Goal: Task Accomplishment & Management: Manage account settings

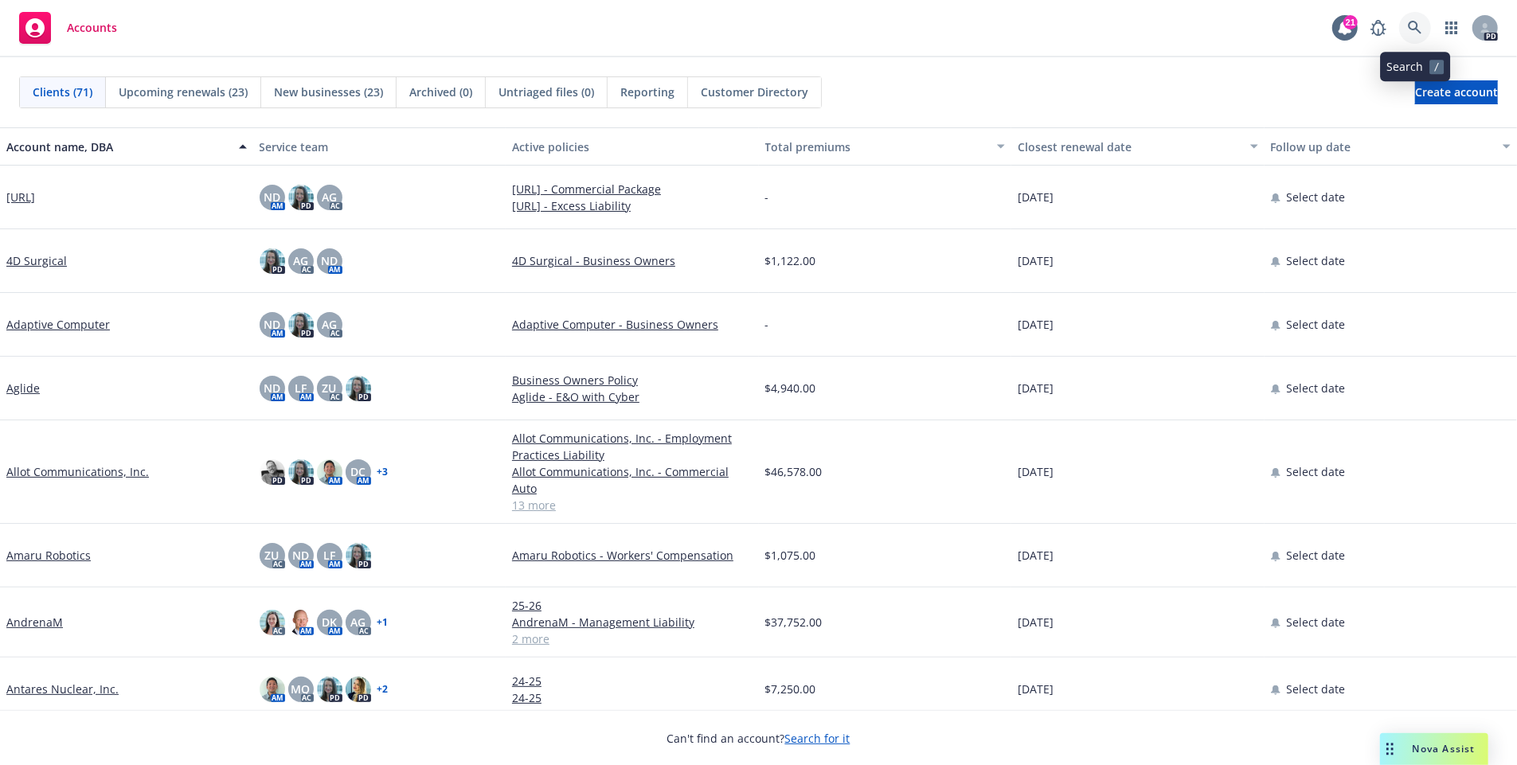
click at [1417, 33] on icon at bounding box center [1415, 28] width 14 height 14
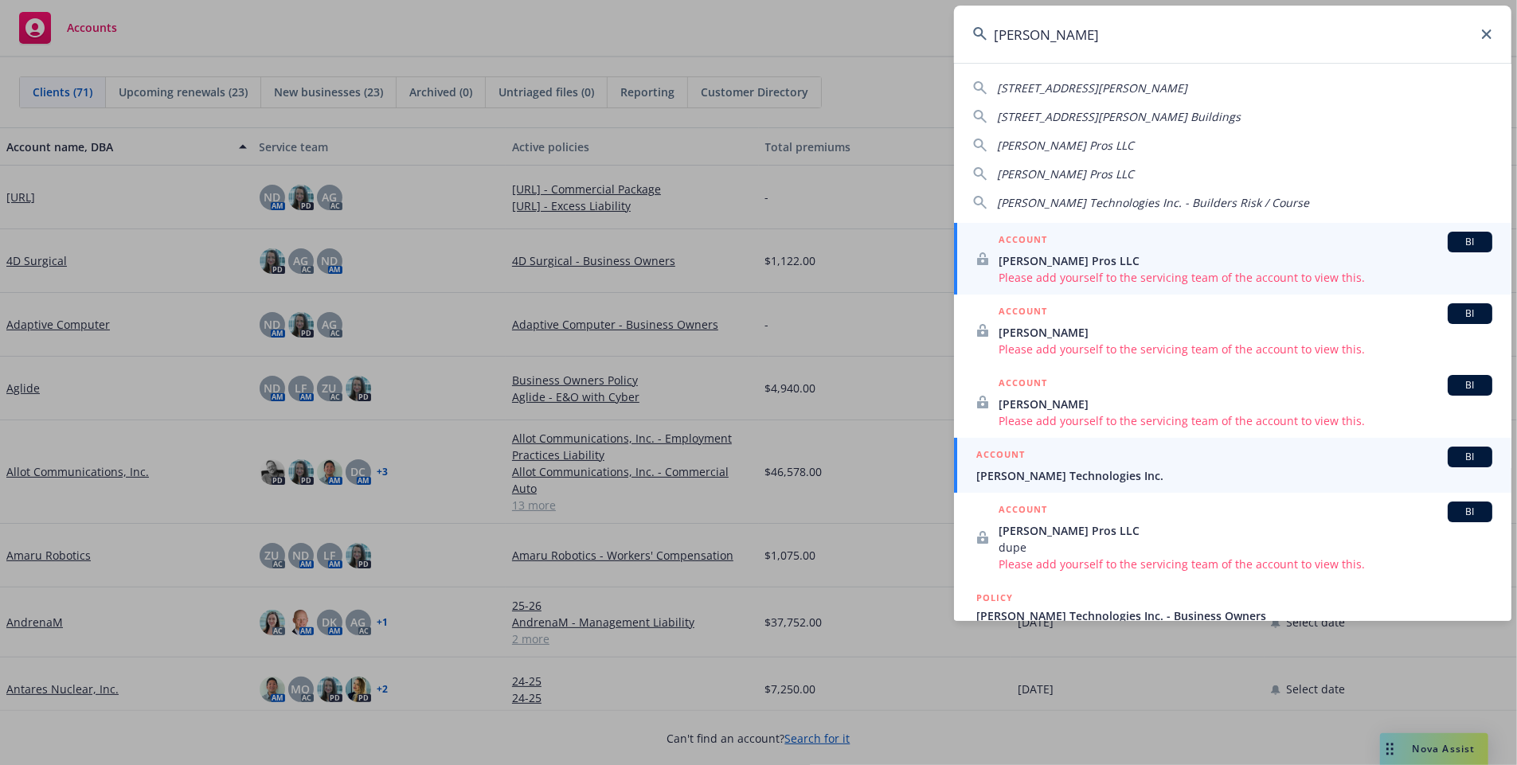
type input "[PERSON_NAME]"
click at [1030, 459] on div "ACCOUNT BI" at bounding box center [1234, 457] width 516 height 21
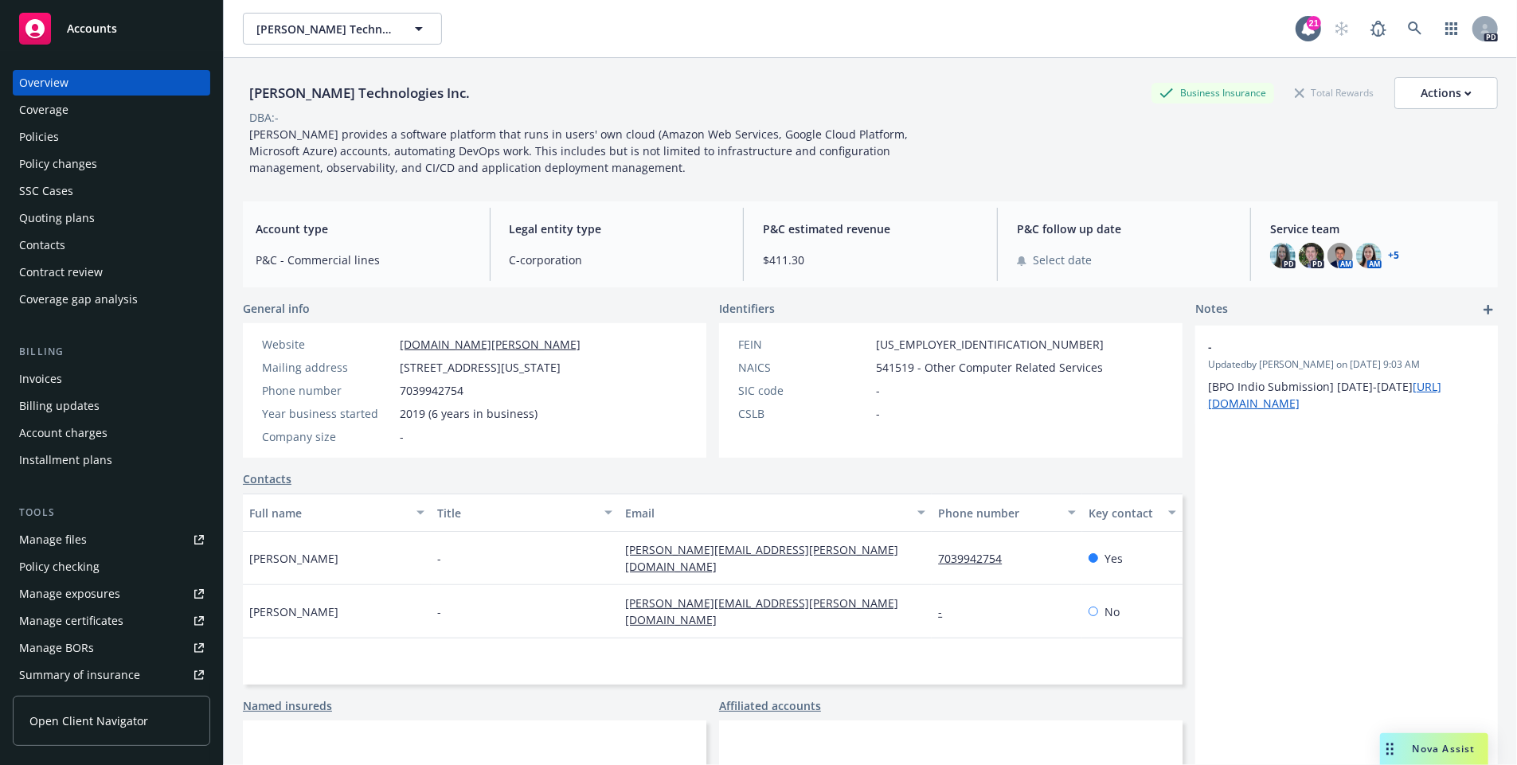
click at [80, 145] on div "Policies" at bounding box center [111, 136] width 185 height 25
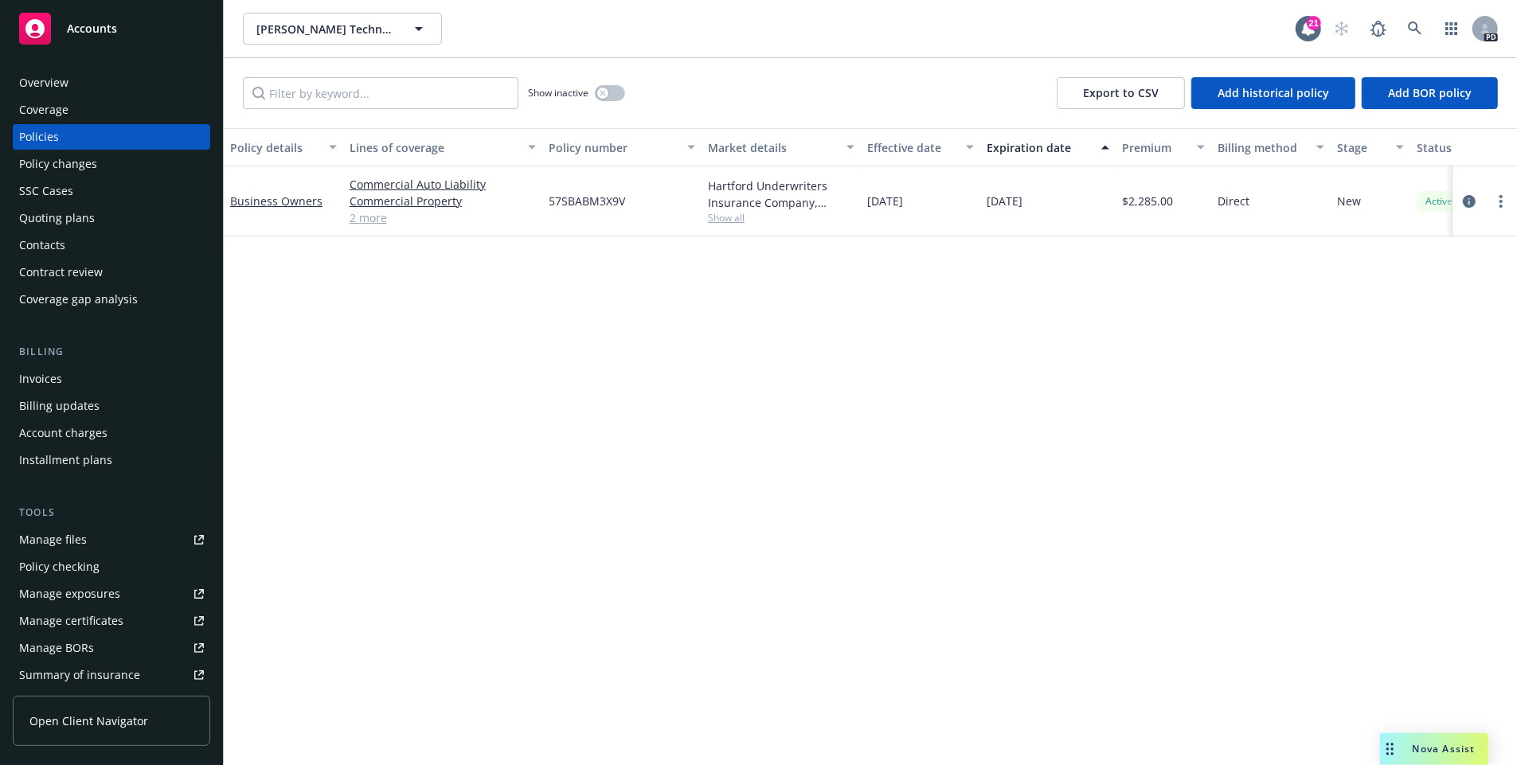
click at [68, 92] on div "Overview" at bounding box center [111, 82] width 185 height 25
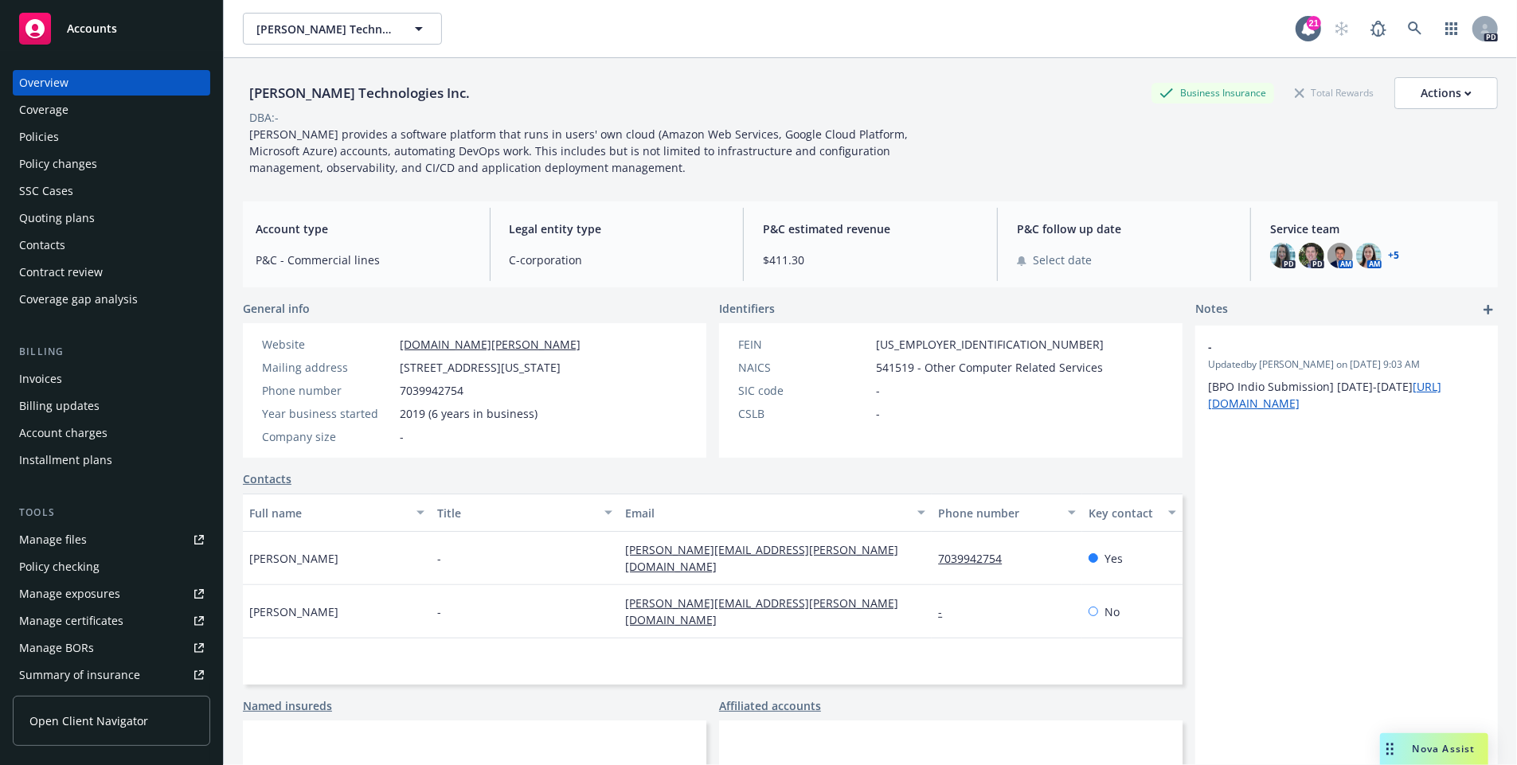
click at [1397, 257] on link "+ 5" at bounding box center [1393, 256] width 11 height 10
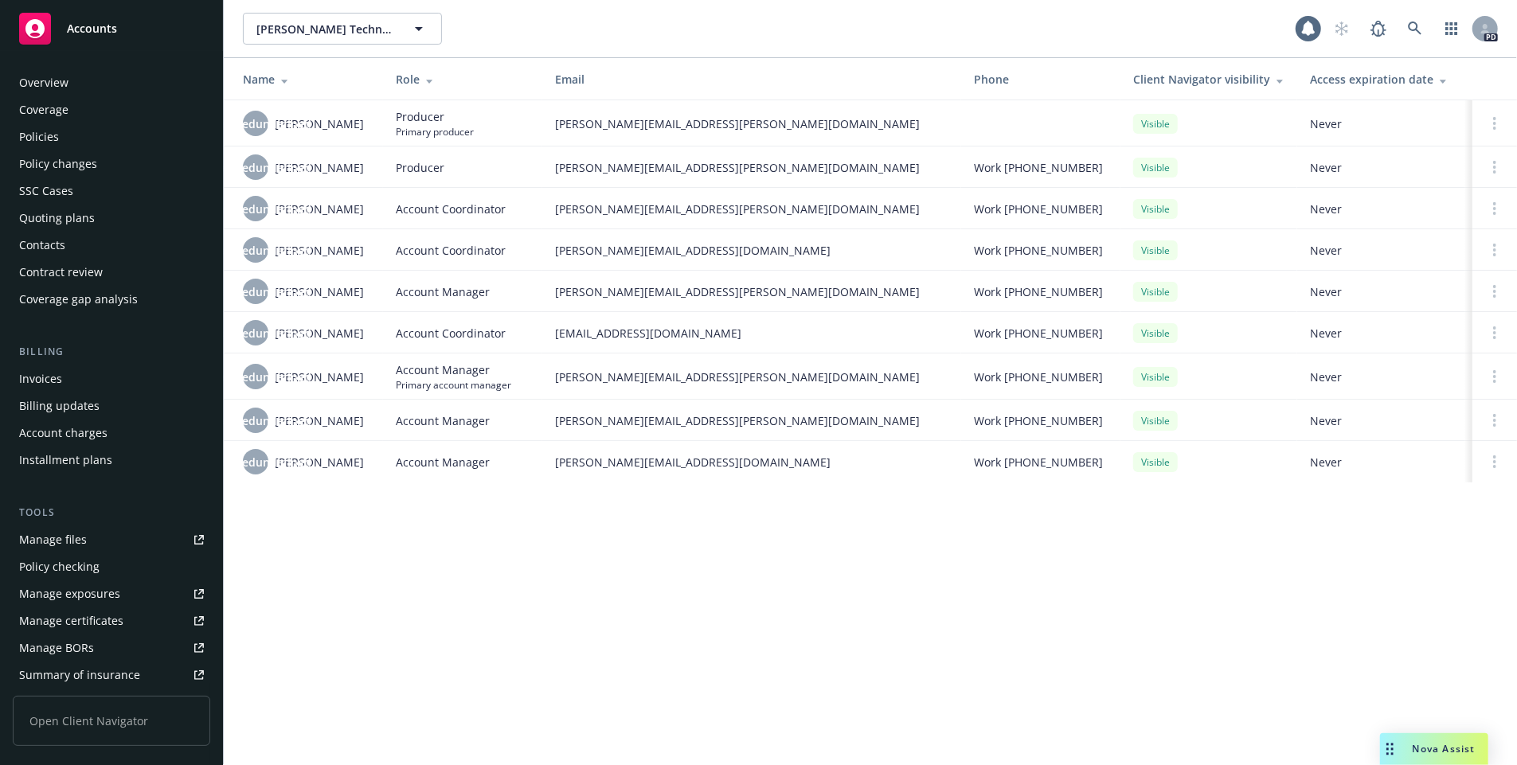
scroll to position [272, 0]
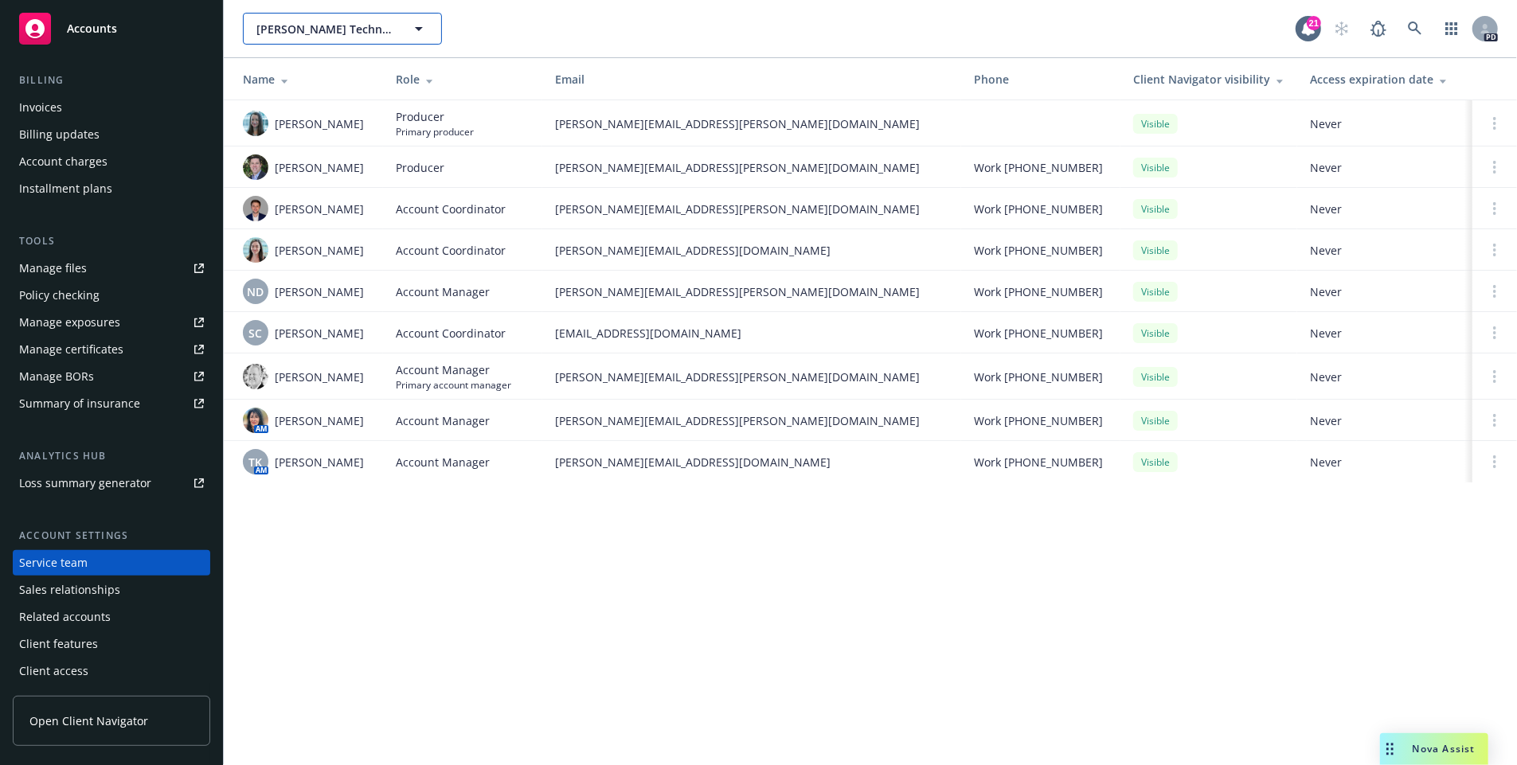
click at [424, 20] on icon "button" at bounding box center [418, 28] width 19 height 19
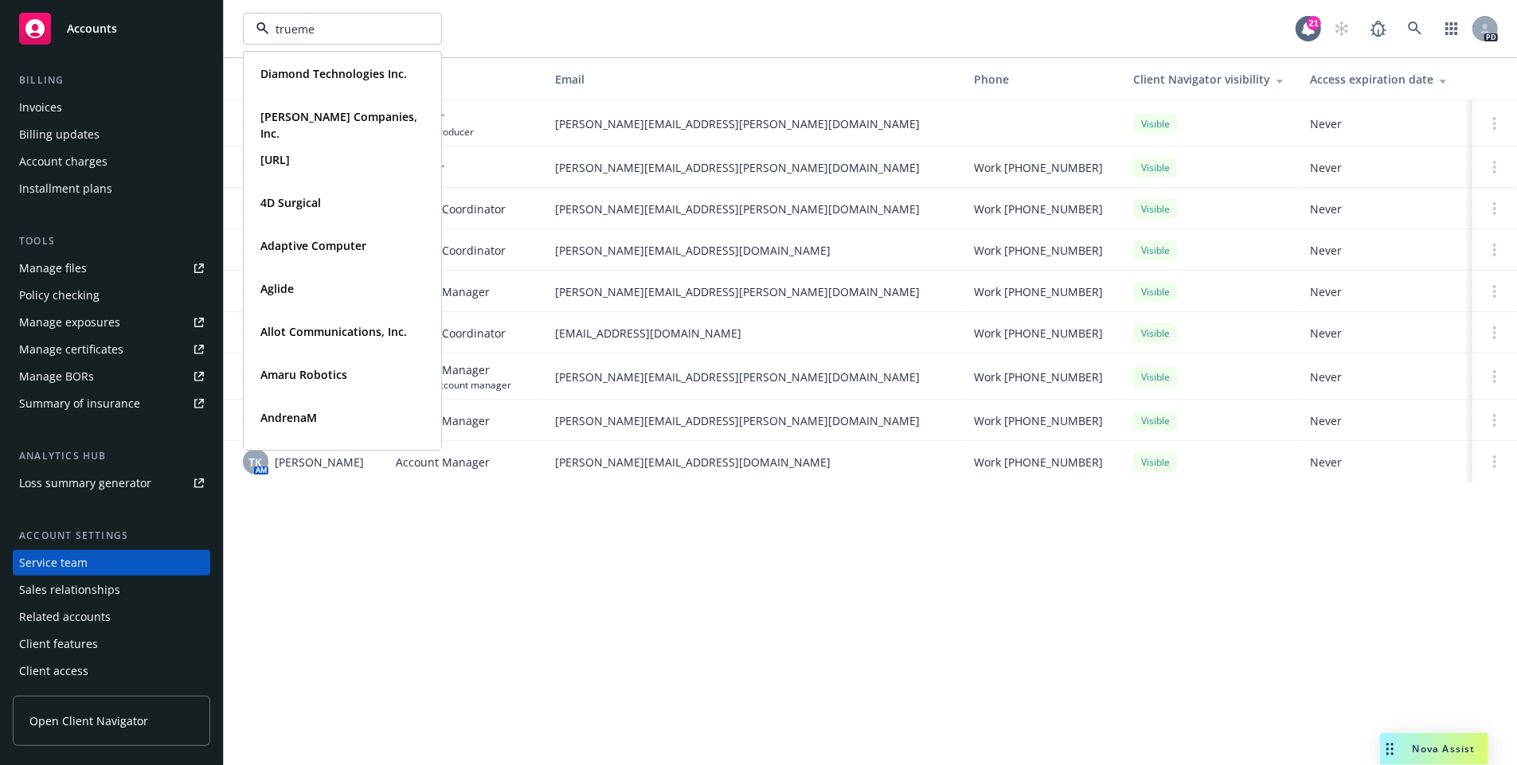
type input "truemed"
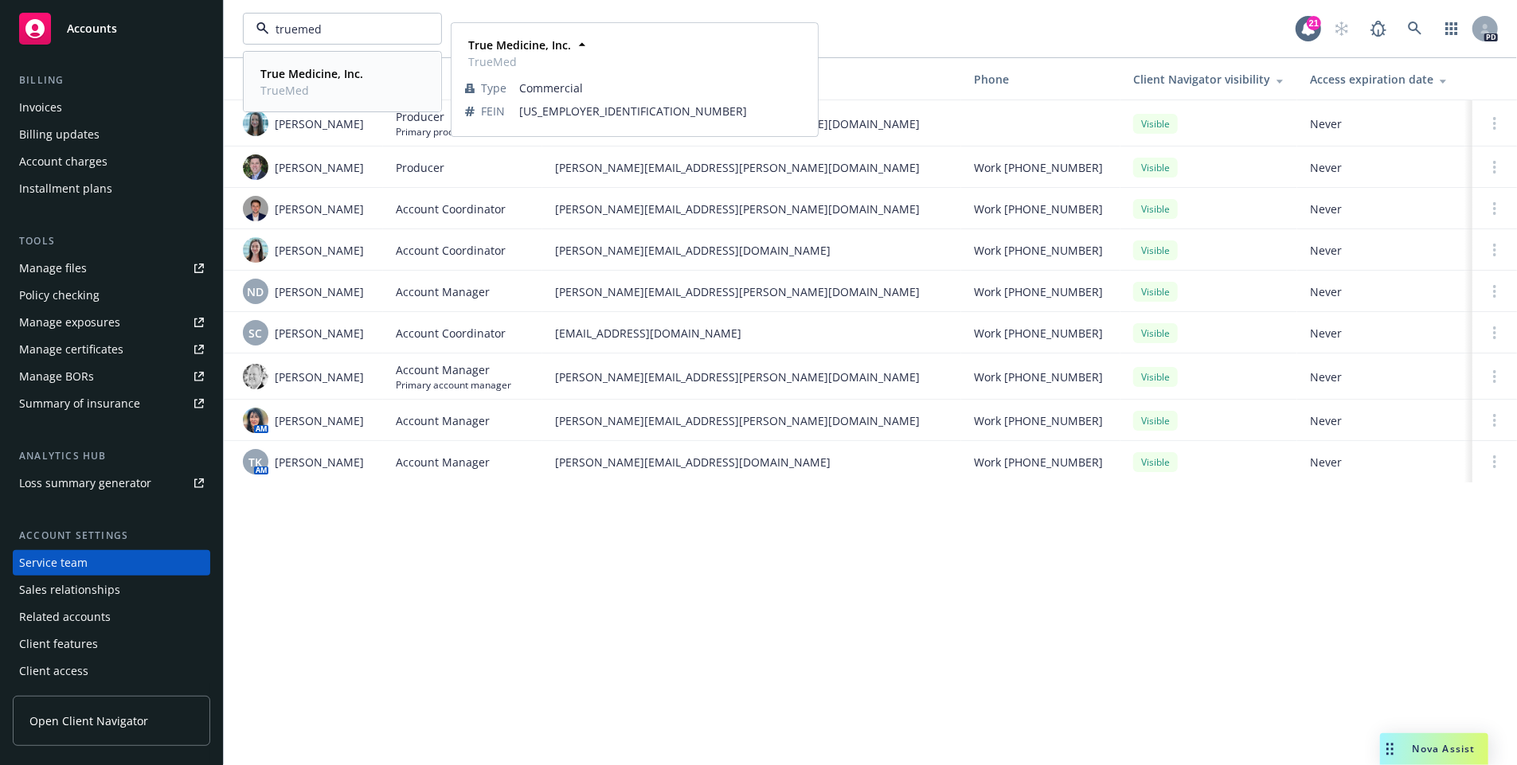
click at [357, 80] on span "True Medicine, Inc." at bounding box center [311, 73] width 103 height 17
